Goal: Register for event/course

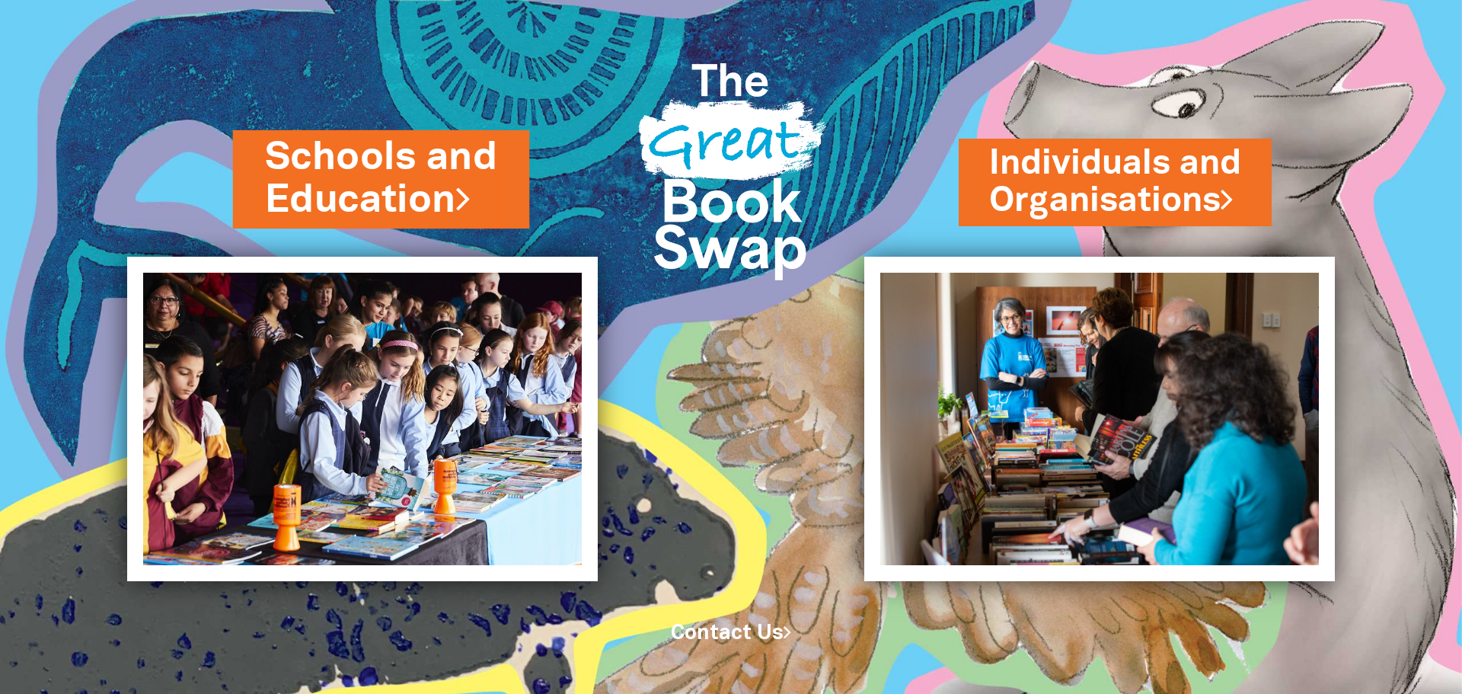
click at [471, 216] on icon at bounding box center [463, 198] width 14 height 40
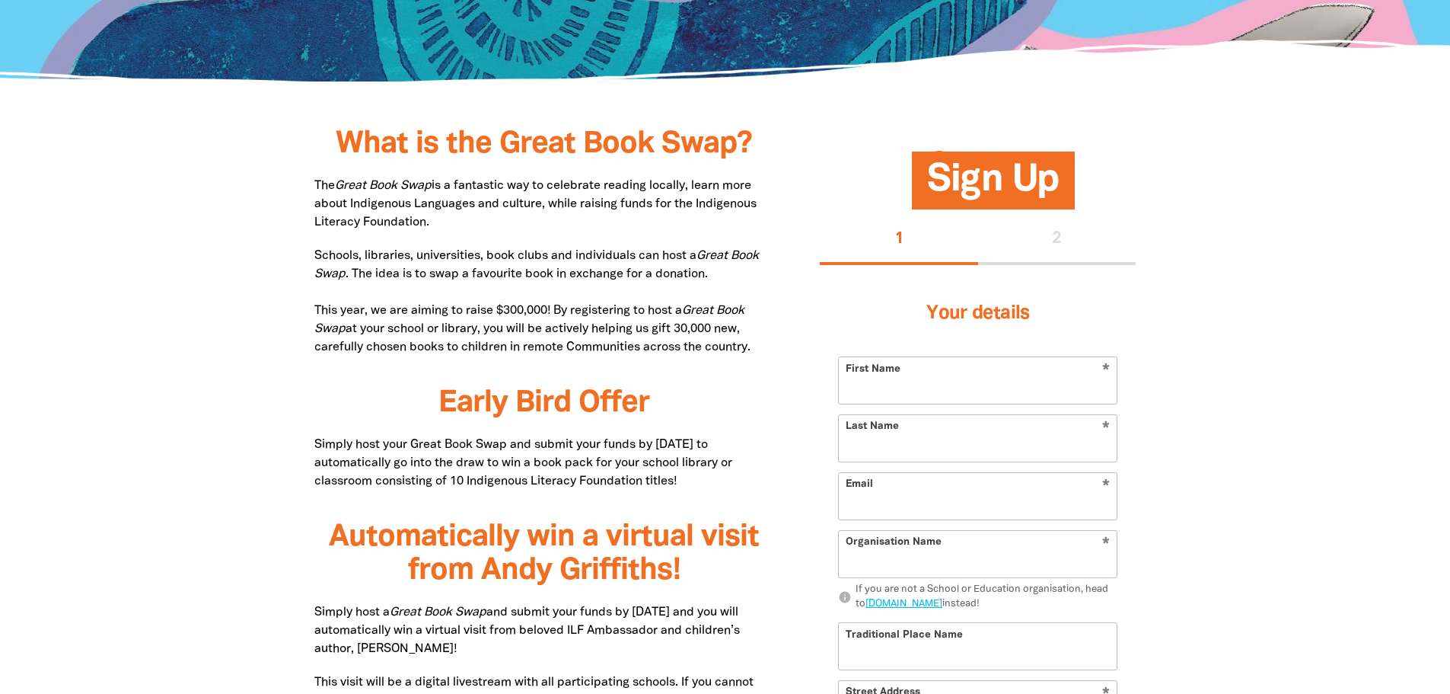
scroll to position [683, 0]
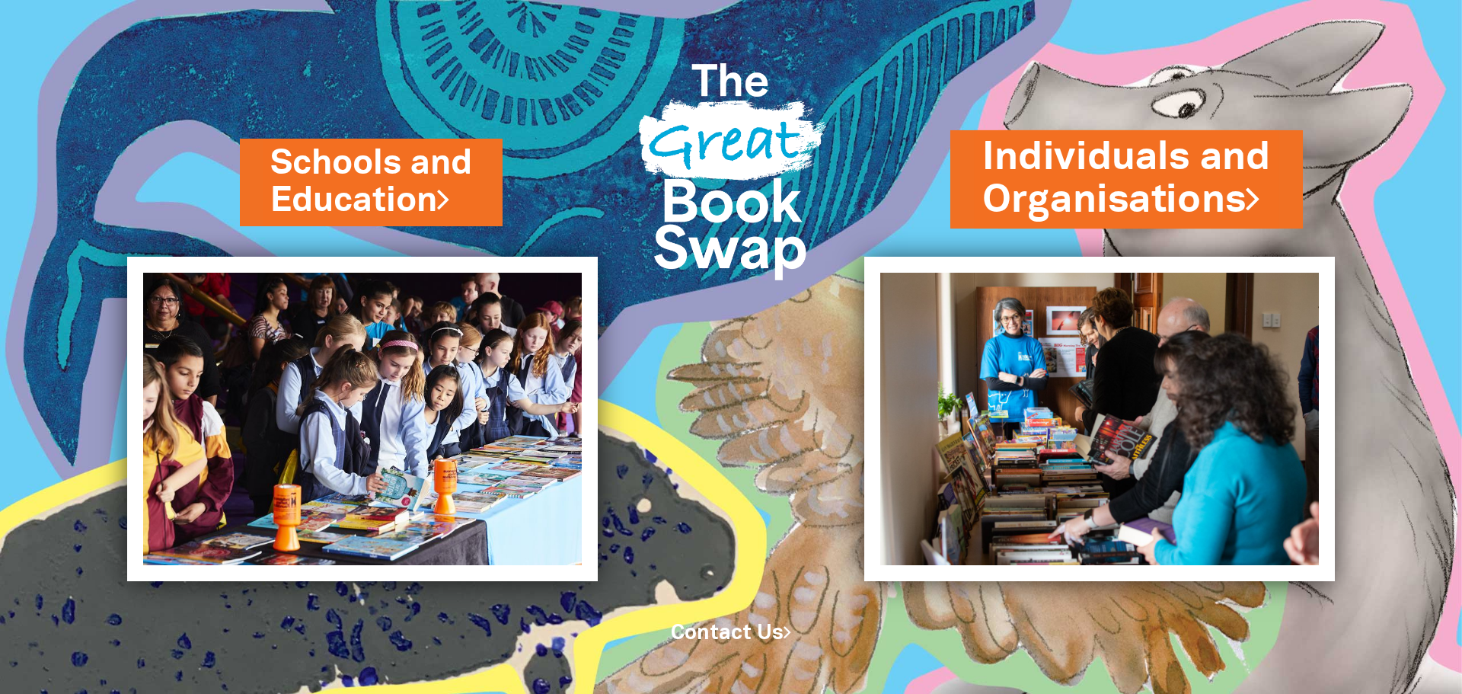
click at [1163, 202] on link "Individuals and Organisations" at bounding box center [1126, 179] width 289 height 96
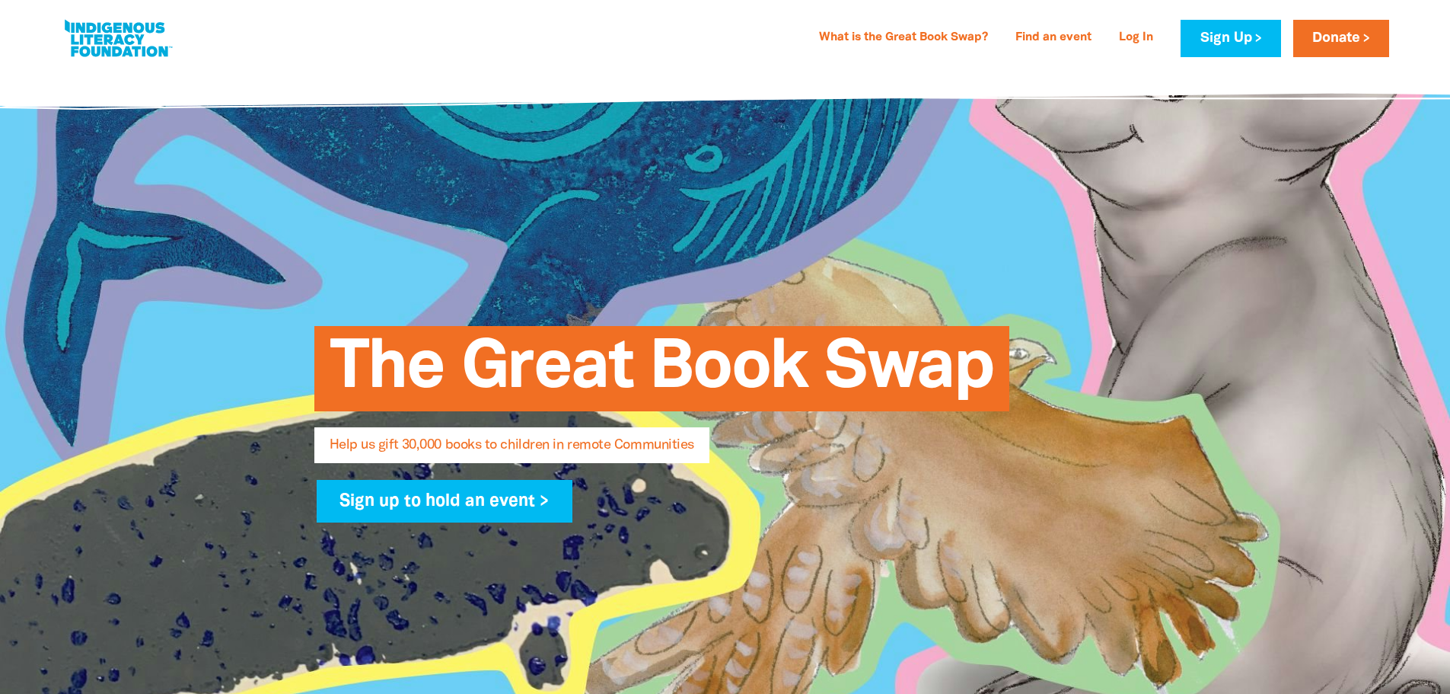
select select "AU"
click at [147, 27] on link at bounding box center [118, 38] width 114 height 46
